Goal: Information Seeking & Learning: Learn about a topic

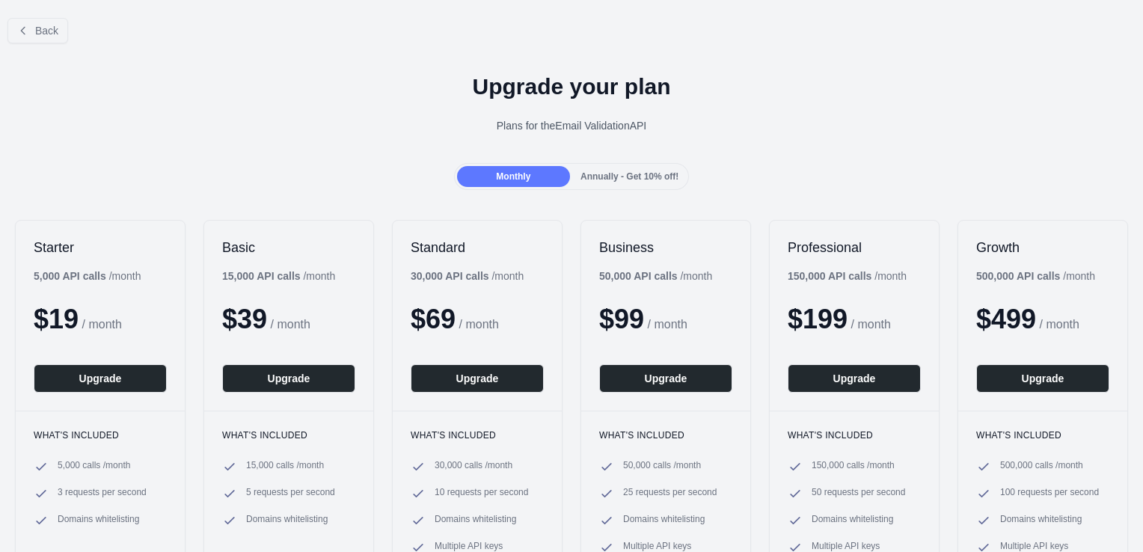
drag, startPoint x: 1137, startPoint y: 179, endPoint x: 1140, endPoint y: 37, distance: 141.4
click at [1140, 37] on div at bounding box center [571, 276] width 1143 height 552
drag, startPoint x: 31, startPoint y: 37, endPoint x: 43, endPoint y: 102, distance: 66.0
click at [43, 102] on div "Back Upgrade your plan Plans for the Email Validation API Monthly Annually - Ge…" at bounding box center [571, 332] width 1143 height 652
click at [40, 19] on button "Back" at bounding box center [37, 30] width 61 height 25
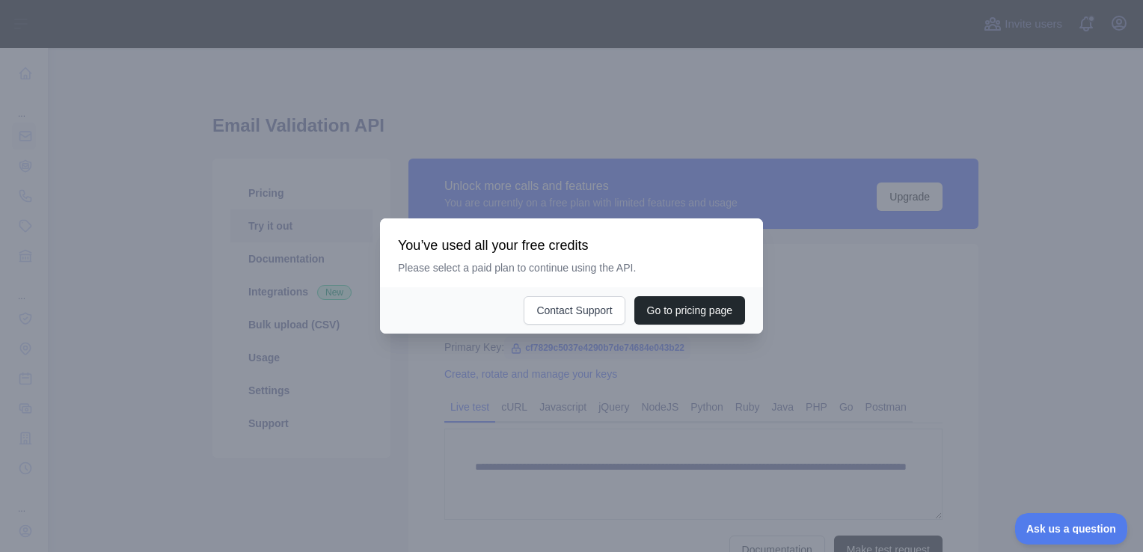
click at [842, 295] on div at bounding box center [571, 276] width 1143 height 552
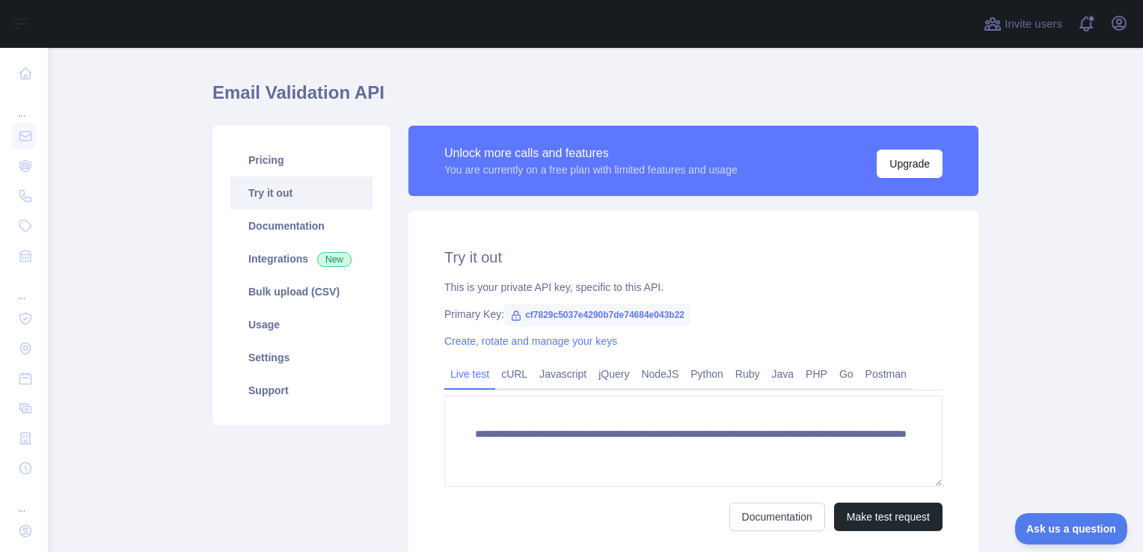
scroll to position [7, 0]
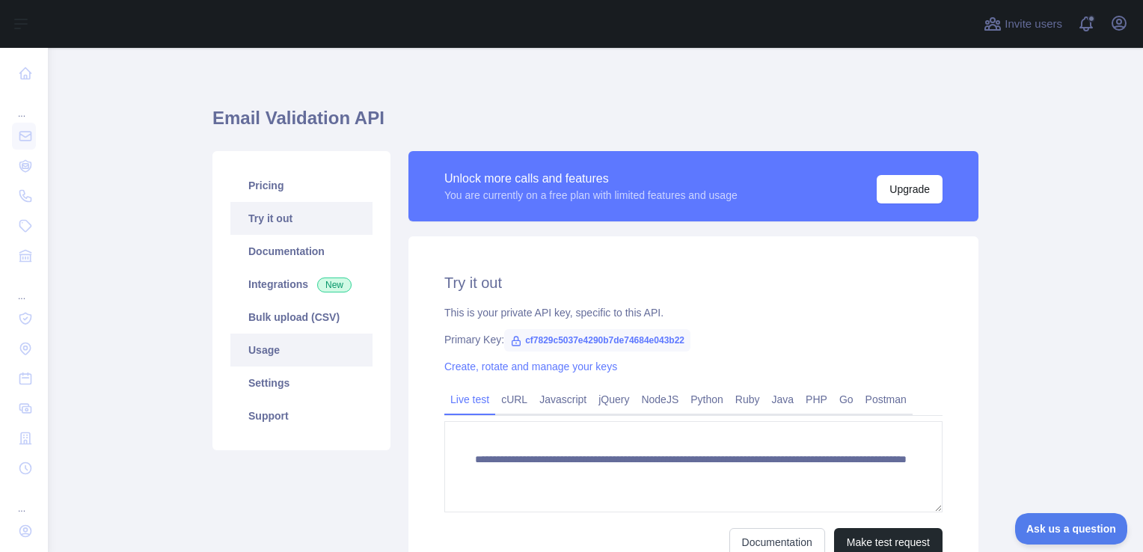
click at [271, 353] on link "Usage" at bounding box center [301, 350] width 142 height 33
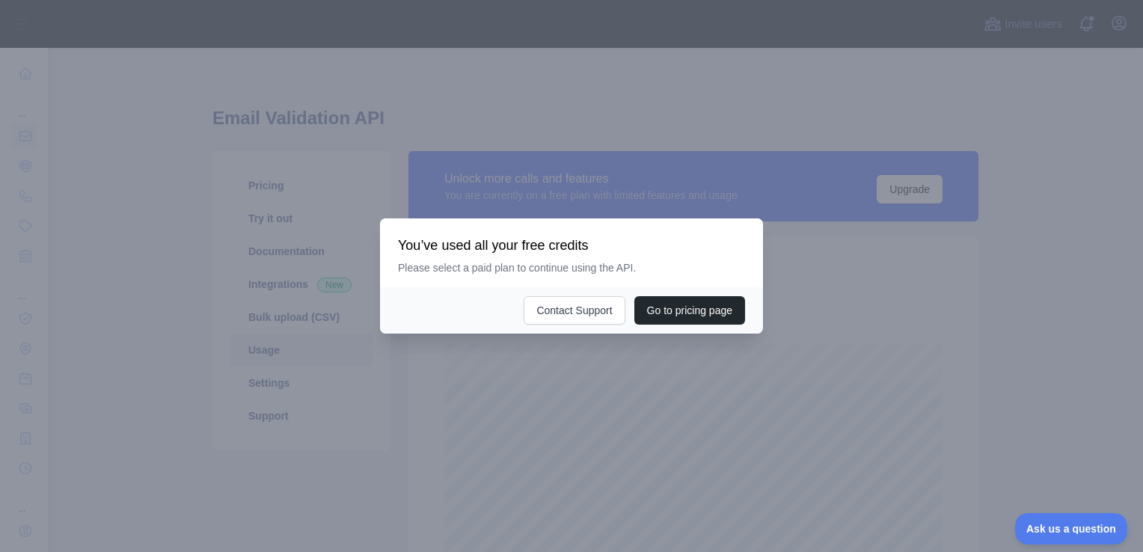
scroll to position [504, 1083]
click at [821, 296] on div at bounding box center [571, 276] width 1143 height 552
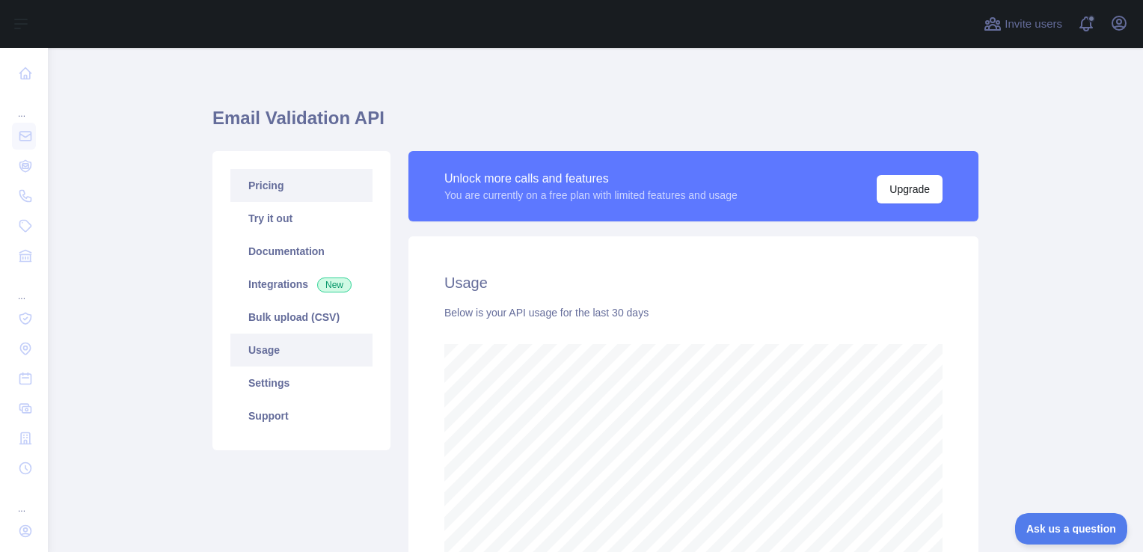
click at [299, 190] on link "Pricing" at bounding box center [301, 185] width 142 height 33
